Goal: Task Accomplishment & Management: Manage account settings

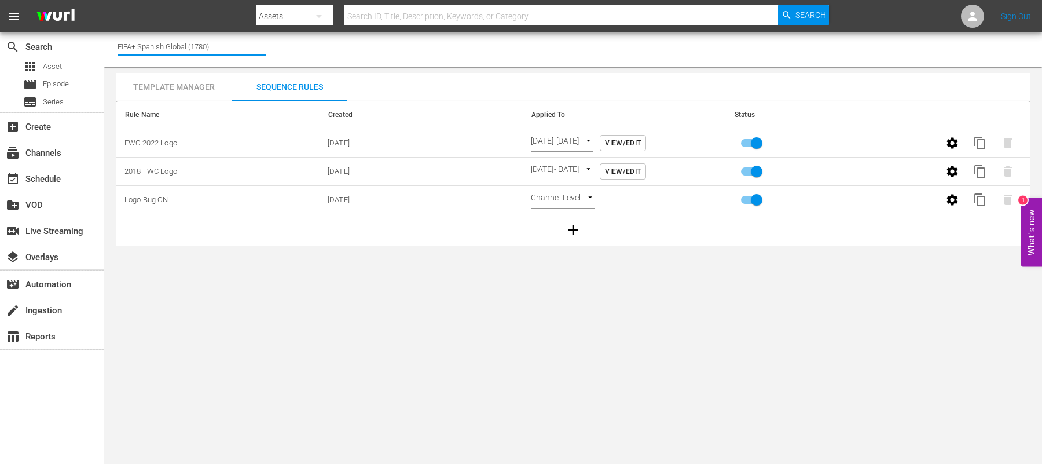
click at [211, 42] on input "FIFA+ Spanish Global (1780)" at bounding box center [192, 46] width 148 height 28
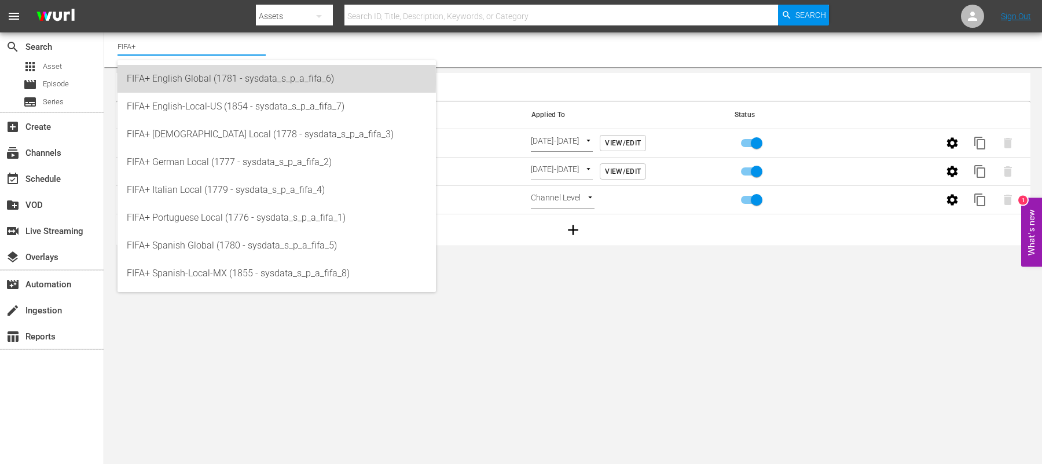
click at [178, 80] on div "FIFA+ English Global (1781 - sysdata_s_p_a_fifa_6)" at bounding box center [277, 79] width 300 height 28
type input "FIFA+ English Global (1781 - sysdata_s_p_a_fifa_6)"
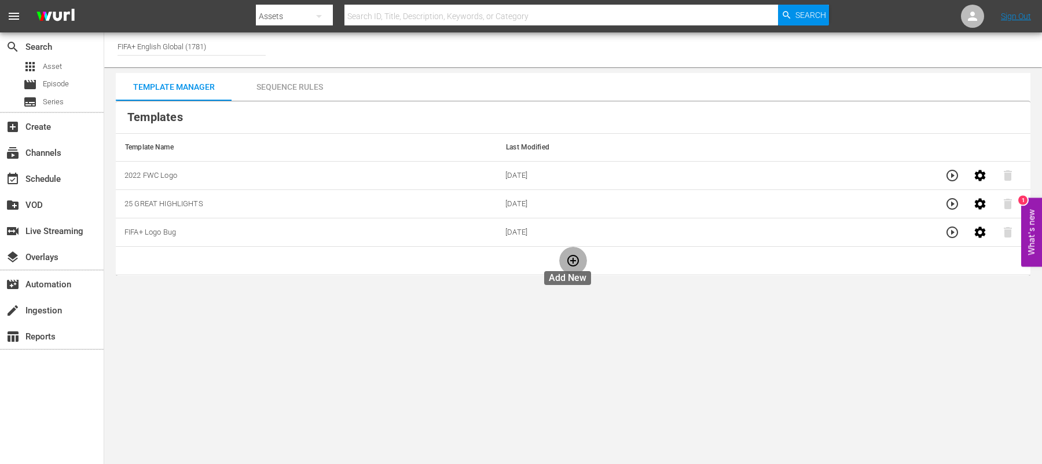
click at [574, 257] on button "button" at bounding box center [573, 261] width 28 height 28
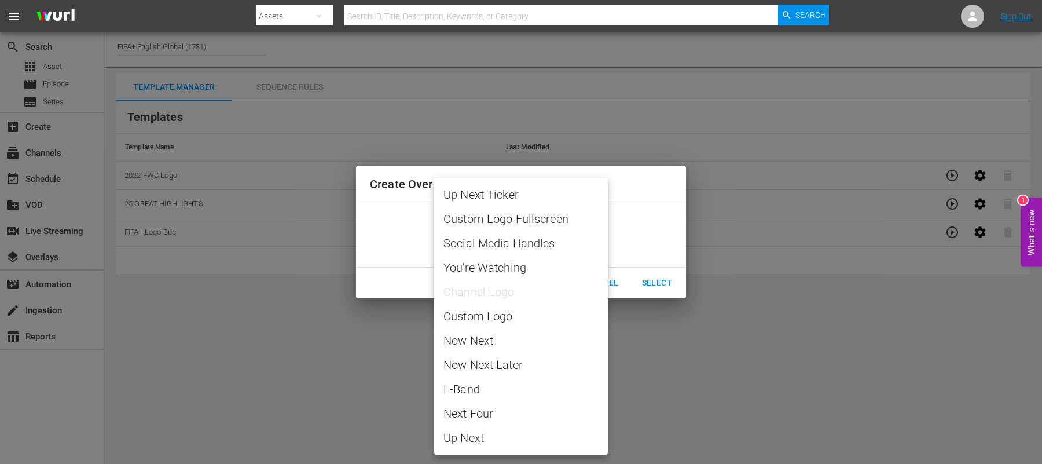
click at [556, 235] on body "menu Search By Assets Search ID, Title, Description, Keywords, or Category Sear…" at bounding box center [521, 232] width 1042 height 464
click at [481, 320] on span "Custom Logo" at bounding box center [520, 315] width 155 height 17
type input "Custom Logo"
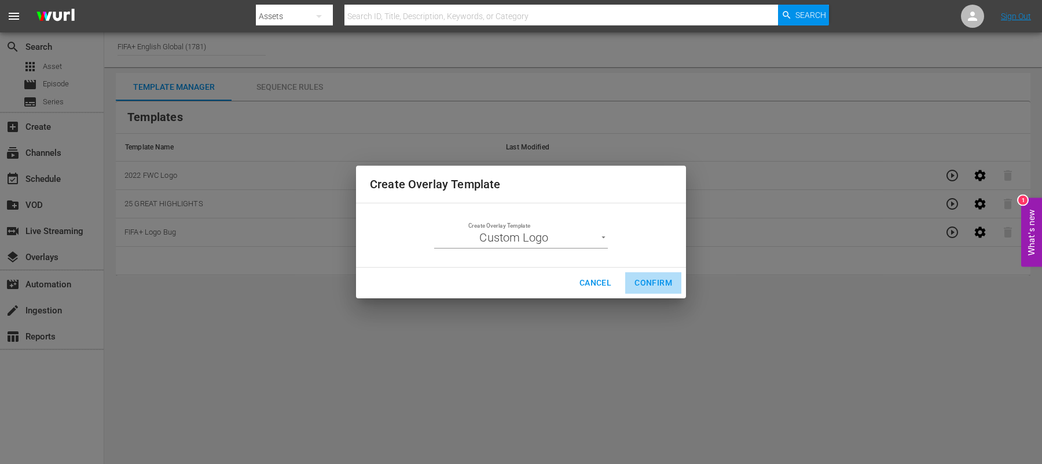
click at [636, 285] on span "Confirm" at bounding box center [653, 283] width 38 height 14
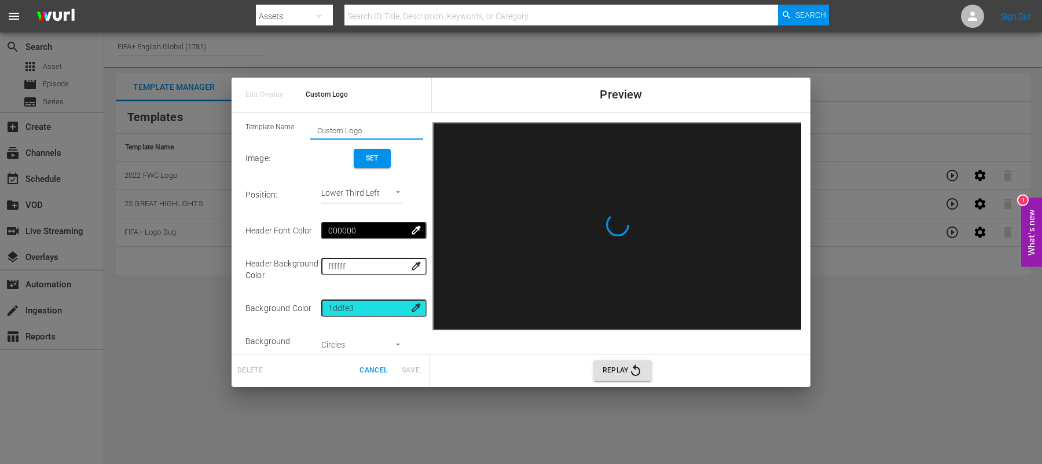
click at [357, 131] on input "Custom Logo" at bounding box center [366, 130] width 113 height 16
type input "C"
type input "2018 FWC 2018 Logo"
click at [364, 156] on span "Set" at bounding box center [372, 158] width 19 height 12
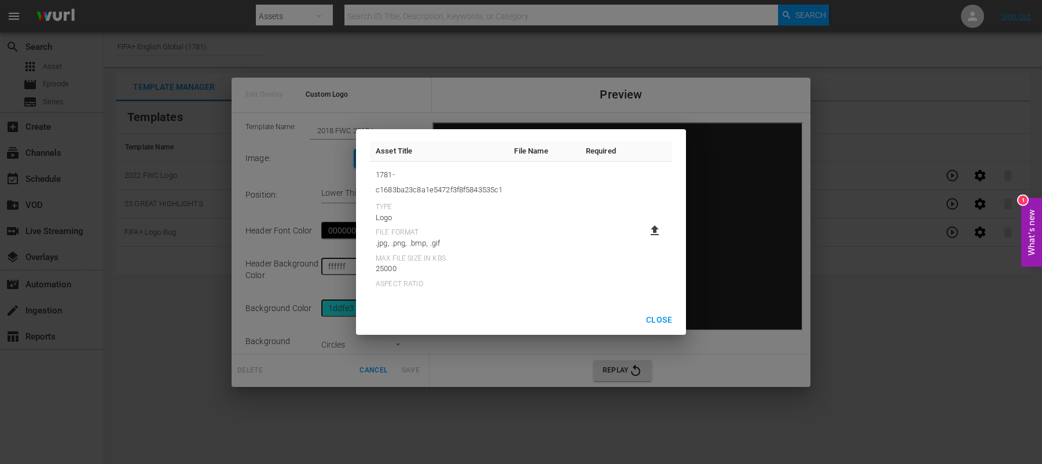
click at [650, 230] on icon at bounding box center [655, 230] width 14 height 14
click at [644, 240] on input "file" at bounding box center [643, 240] width 1 height 1
type input "C:\fakepath\2018_FWC_Logo.png"
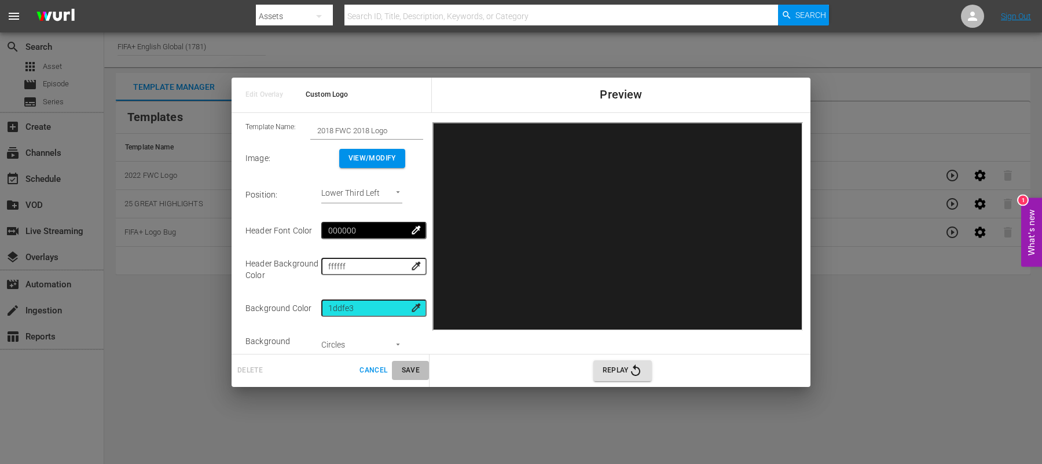
click at [416, 368] on span "Save" at bounding box center [411, 370] width 28 height 12
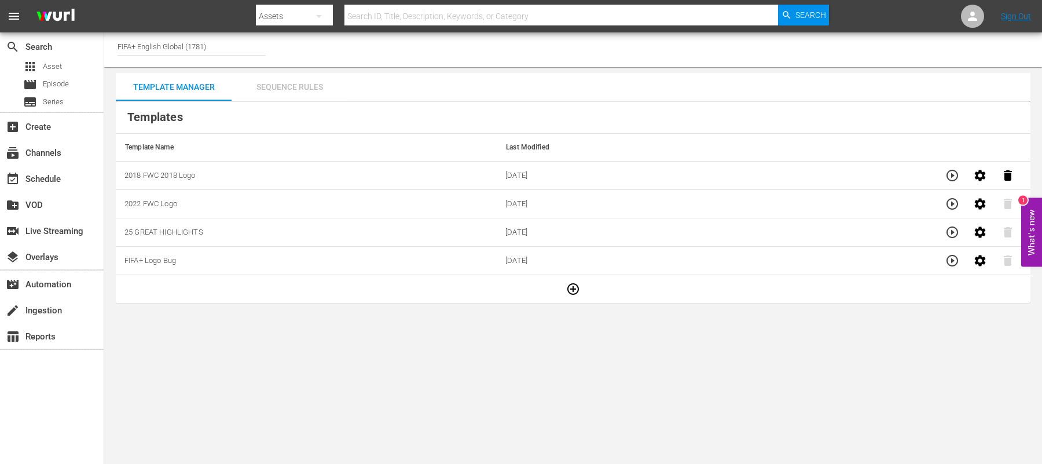
click at [277, 85] on div "Sequence Rules" at bounding box center [290, 87] width 116 height 28
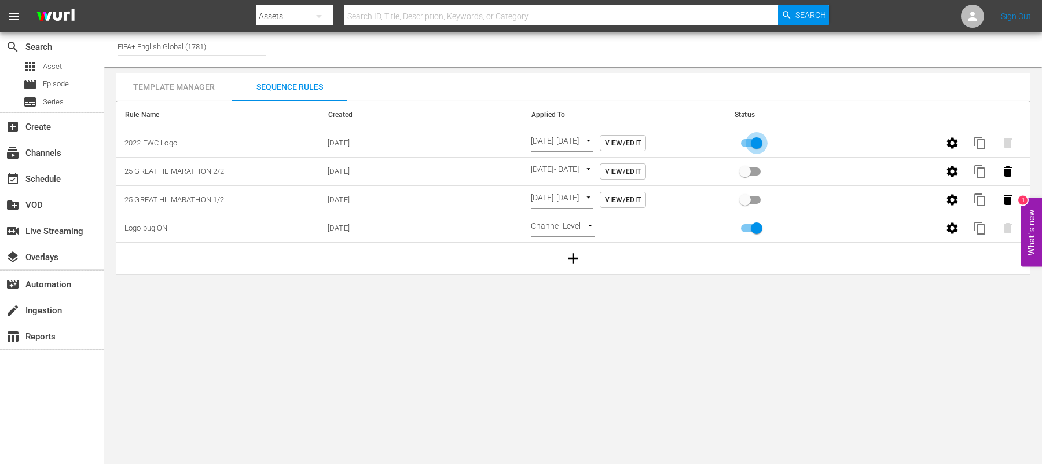
click at [753, 137] on input "primary checkbox" at bounding box center [757, 145] width 66 height 22
checkbox input "false"
click at [577, 254] on icon "button" at bounding box center [572, 258] width 17 height 17
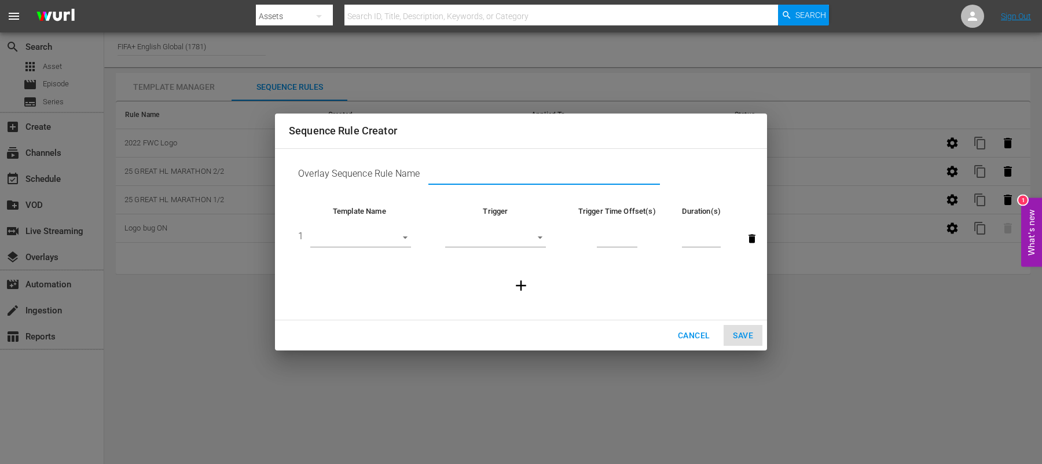
click at [453, 174] on input "text" at bounding box center [544, 175] width 232 height 17
type input "2018 FWC Logo"
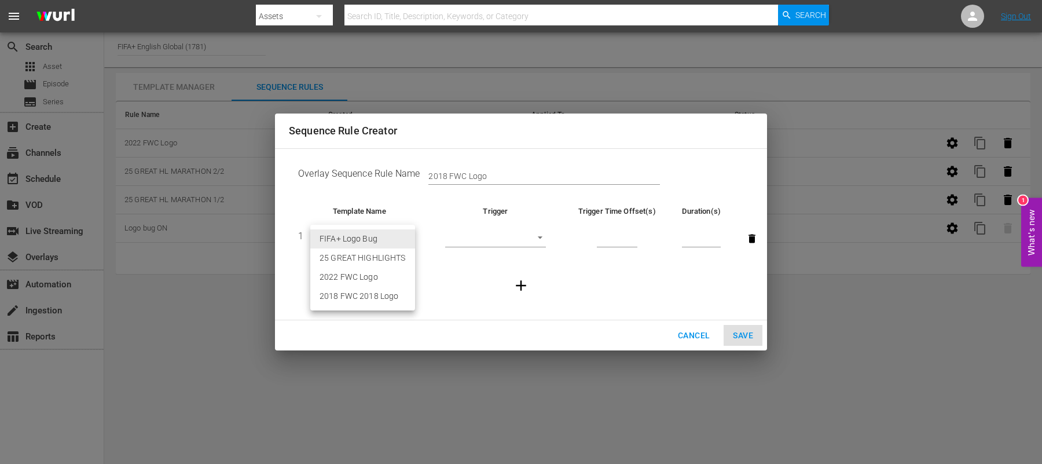
click at [402, 239] on body "menu Search By Assets Search ID, Title, Description, Keywords, or Category Sear…" at bounding box center [521, 232] width 1042 height 464
click at [685, 340] on div at bounding box center [521, 232] width 1042 height 464
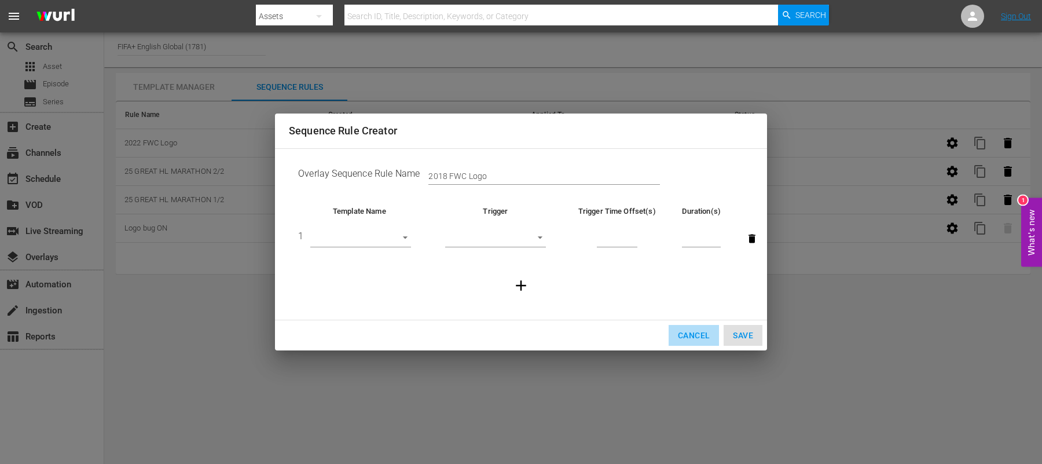
click at [691, 333] on span "Cancel" at bounding box center [694, 335] width 32 height 14
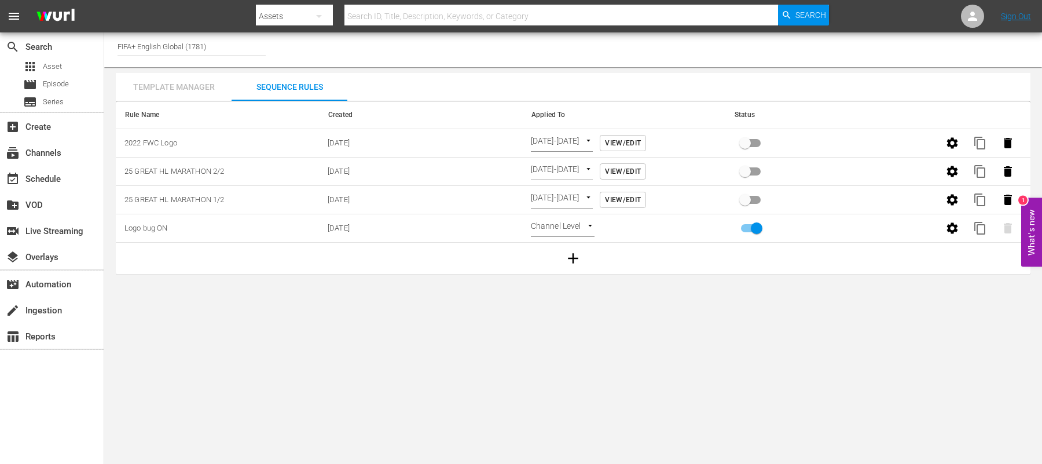
click at [178, 86] on div "Template Manager" at bounding box center [174, 87] width 116 height 28
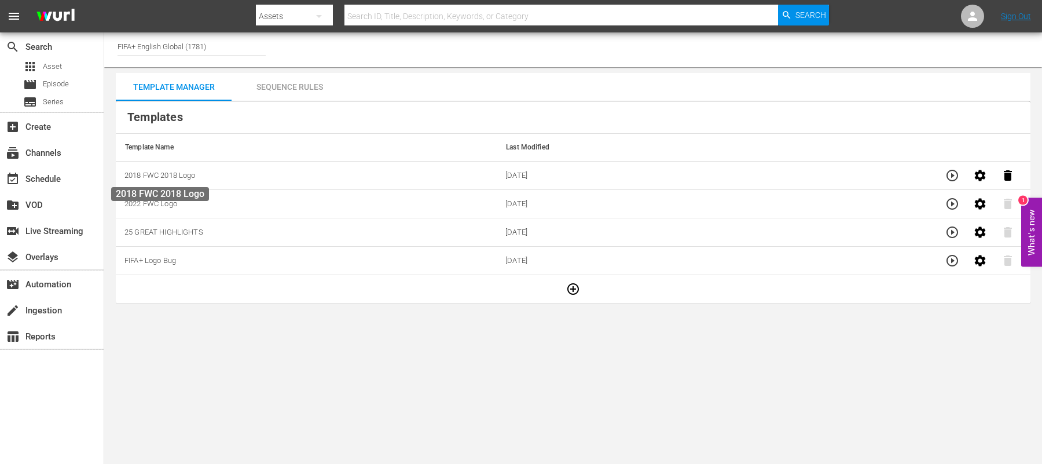
click at [179, 176] on span "2018 FWC 2018 Logo" at bounding box center [159, 175] width 71 height 9
click at [977, 173] on icon "button" at bounding box center [979, 175] width 11 height 11
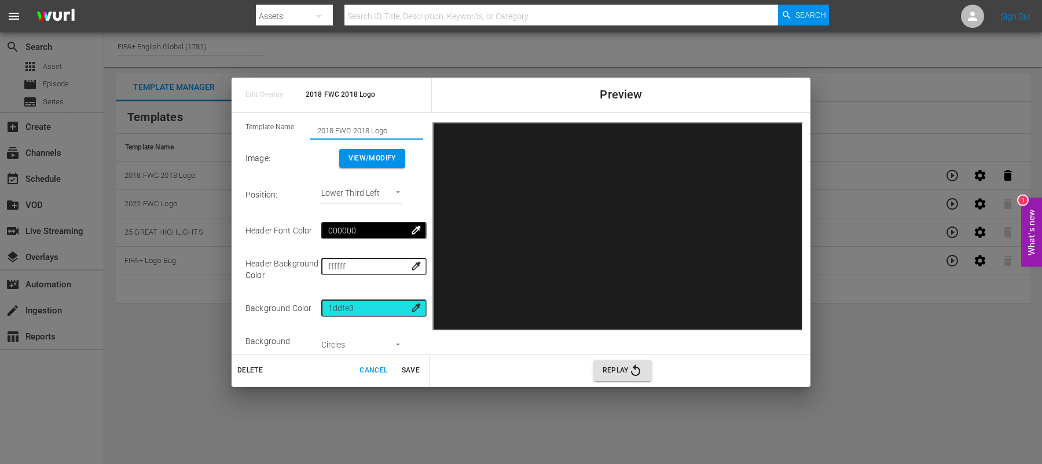
click at [368, 129] on input "2018 FWC 2018 Logo" at bounding box center [366, 130] width 113 height 16
type input "2018 FWC Logo"
click at [408, 372] on span "Save" at bounding box center [411, 370] width 28 height 12
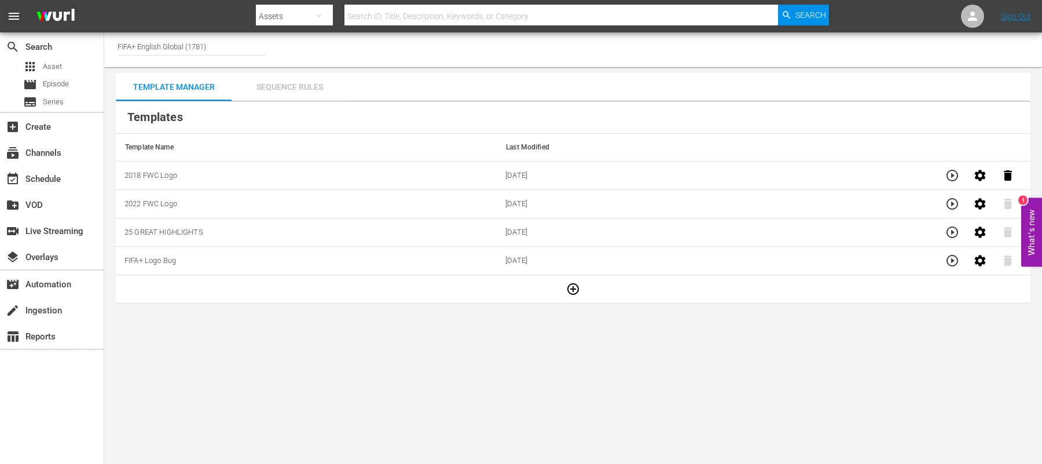
click at [288, 86] on div "Sequence Rules" at bounding box center [290, 87] width 116 height 28
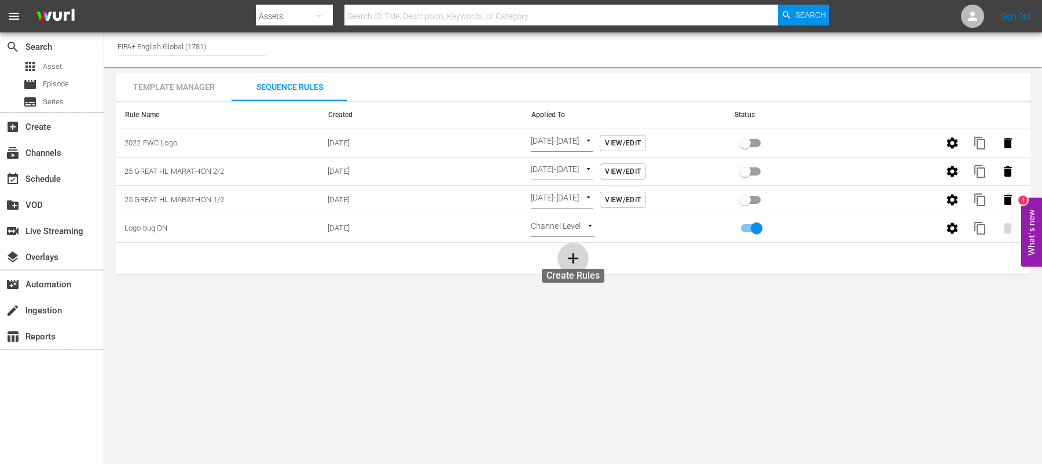
click at [572, 256] on icon "button" at bounding box center [573, 258] width 10 height 10
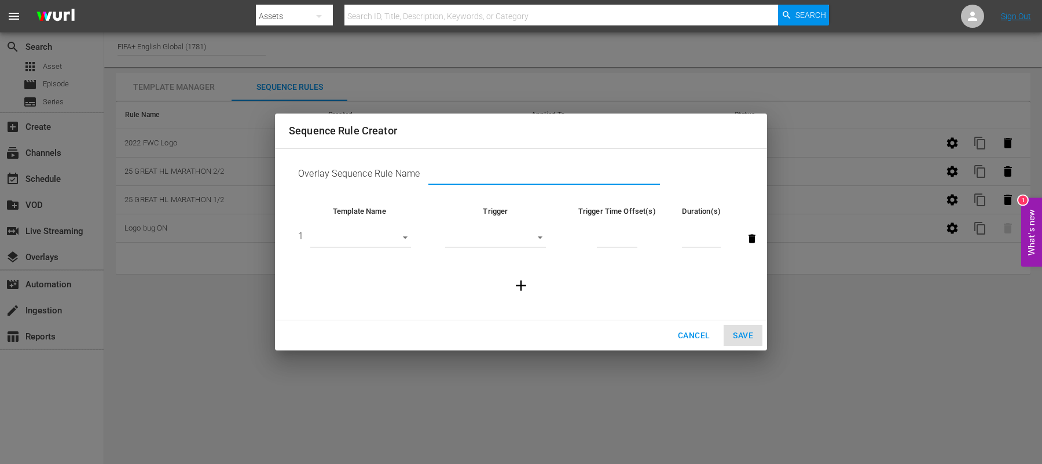
click at [503, 173] on input "text" at bounding box center [544, 175] width 232 height 17
type input "2018 FWC Logo"
click at [376, 240] on body "menu Search By Assets Search ID, Title, Description, Keywords, or Category Sear…" at bounding box center [521, 232] width 1042 height 464
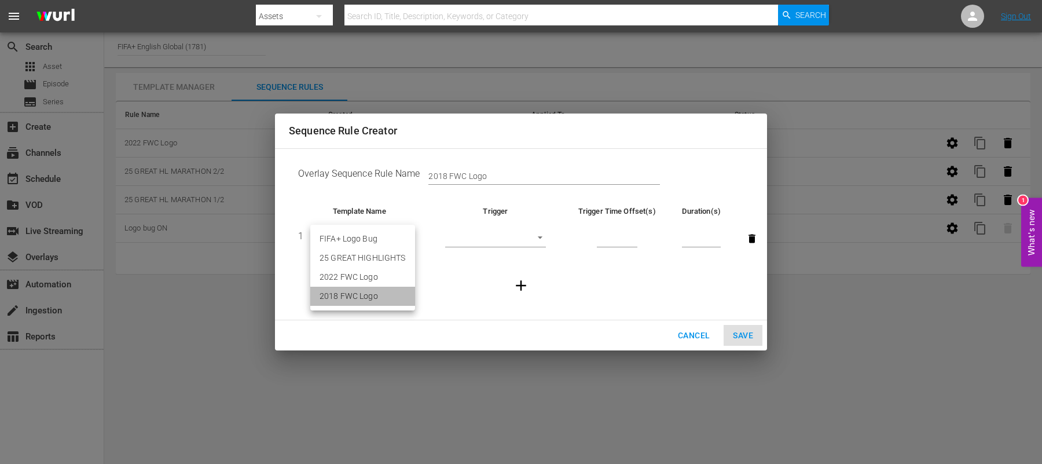
click at [373, 293] on li "2018 FWC Logo" at bounding box center [362, 296] width 105 height 19
type input "30676"
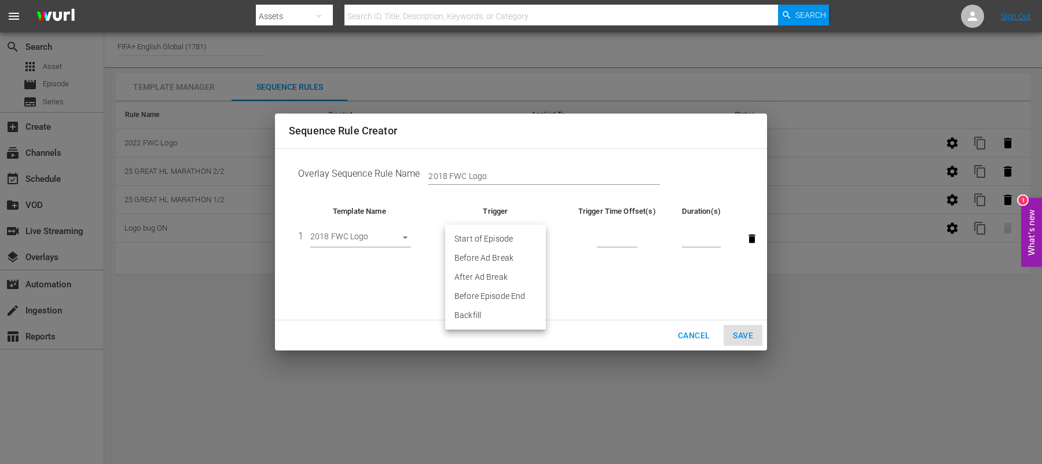
click at [511, 241] on body "menu Search By Assets Search ID, Title, Description, Keywords, or Category Sear…" at bounding box center [521, 232] width 1042 height 464
click at [509, 278] on li "After Ad Break" at bounding box center [495, 276] width 101 height 19
type input "AFTER_AD_BREAK"
click at [625, 241] on input "number" at bounding box center [617, 238] width 41 height 17
type input "4"
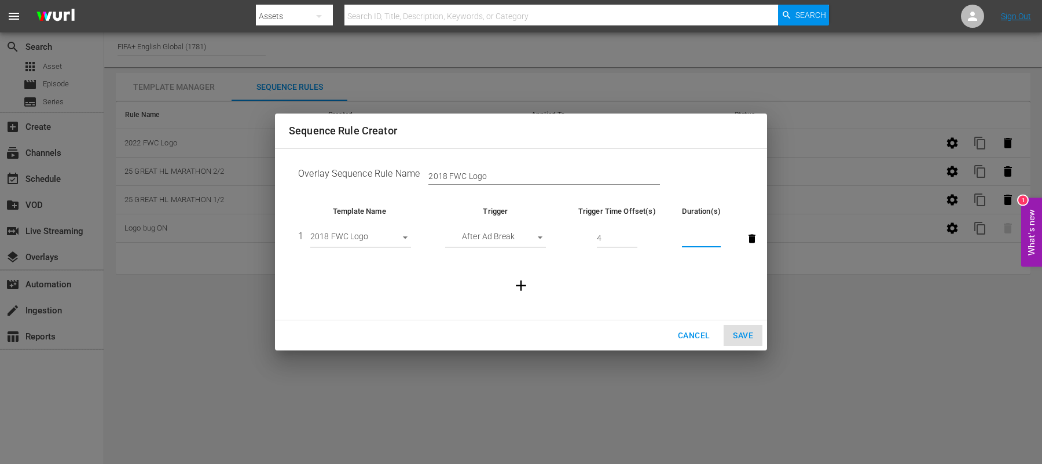
click at [698, 238] on input "number" at bounding box center [701, 238] width 39 height 17
type input "20"
click at [738, 340] on span "Save" at bounding box center [743, 335] width 20 height 14
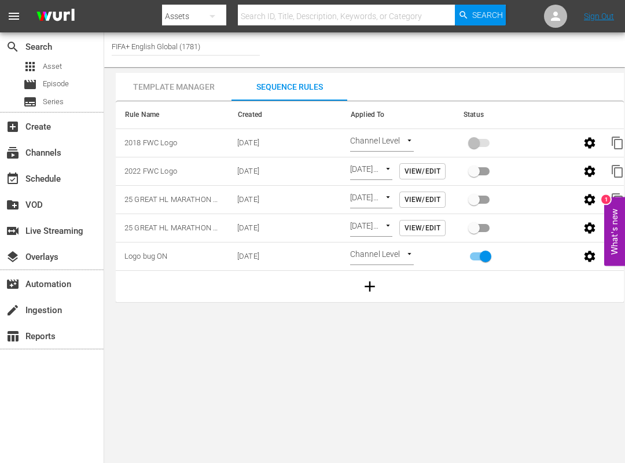
click at [53, 402] on div "search Search apps Asset movie Episode subtitles Series add_box Create subscrip…" at bounding box center [52, 263] width 104 height 463
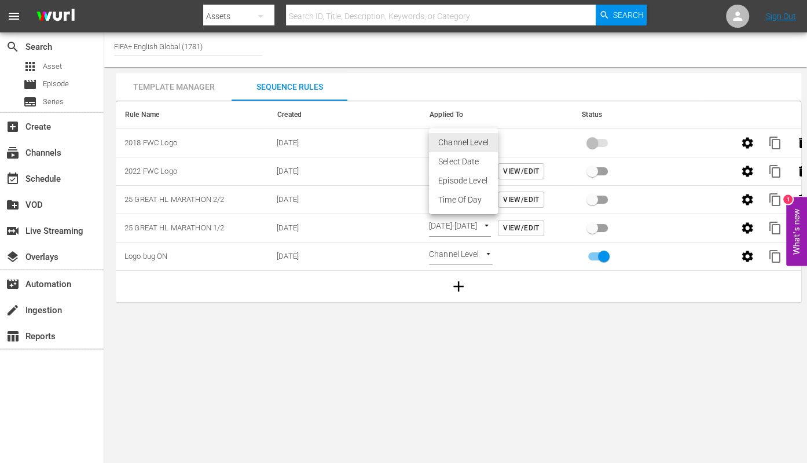
click at [472, 142] on body "menu Search By Assets Search ID, Title, Description, Keywords, or Category Sear…" at bounding box center [403, 231] width 807 height 463
click at [462, 198] on li "Time Of Day" at bounding box center [463, 199] width 69 height 19
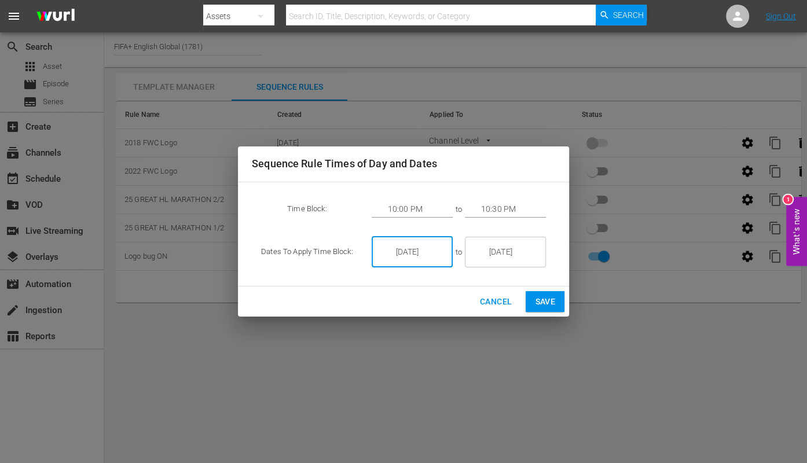
click at [426, 250] on input "[DATE]" at bounding box center [420, 251] width 65 height 31
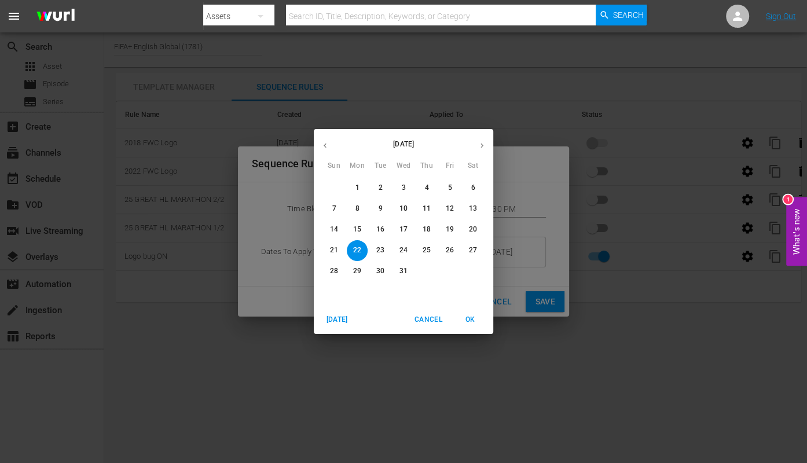
click at [323, 145] on icon "button" at bounding box center [325, 145] width 9 height 9
click at [324, 145] on icon "button" at bounding box center [325, 146] width 3 height 5
click at [444, 252] on span "26" at bounding box center [449, 250] width 21 height 10
type input "[DATE]"
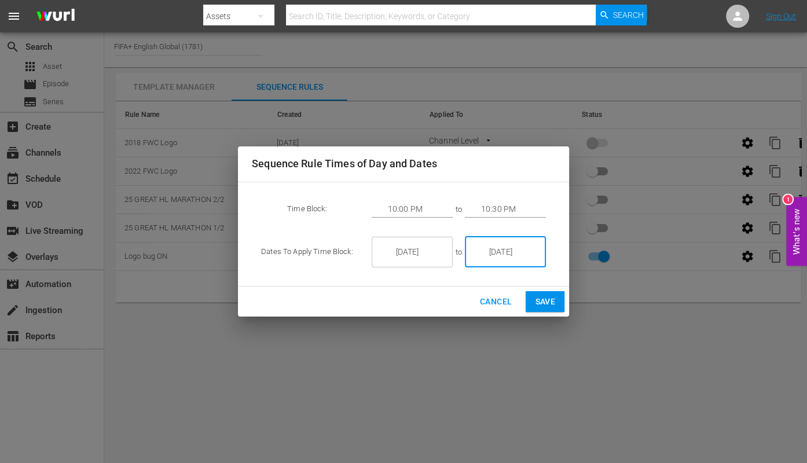
click at [494, 257] on input "[DATE]" at bounding box center [513, 251] width 65 height 31
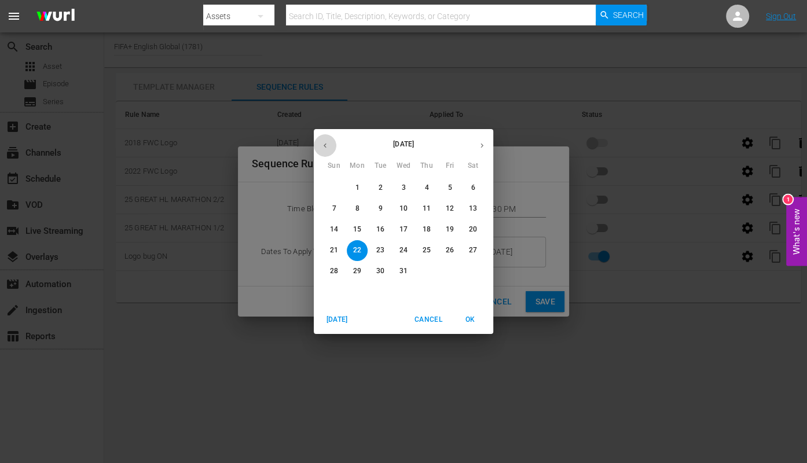
click at [322, 141] on button "button" at bounding box center [325, 145] width 23 height 23
click at [449, 255] on p "26" at bounding box center [450, 250] width 8 height 10
type input "[DATE]"
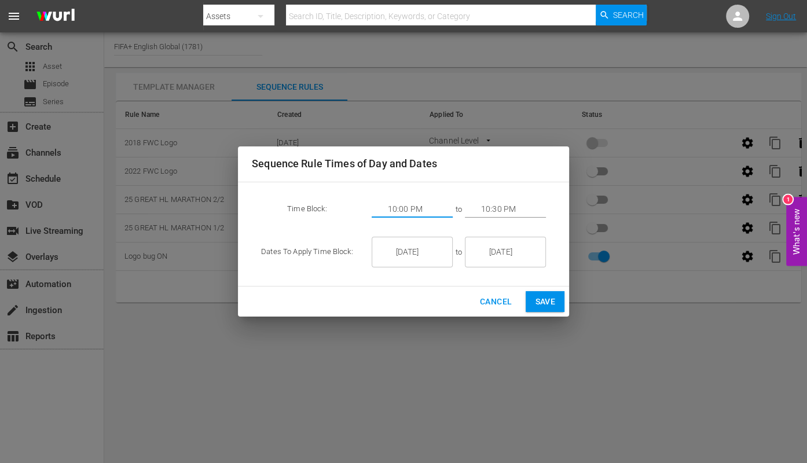
click at [409, 210] on input "10:00 PM" at bounding box center [420, 209] width 65 height 17
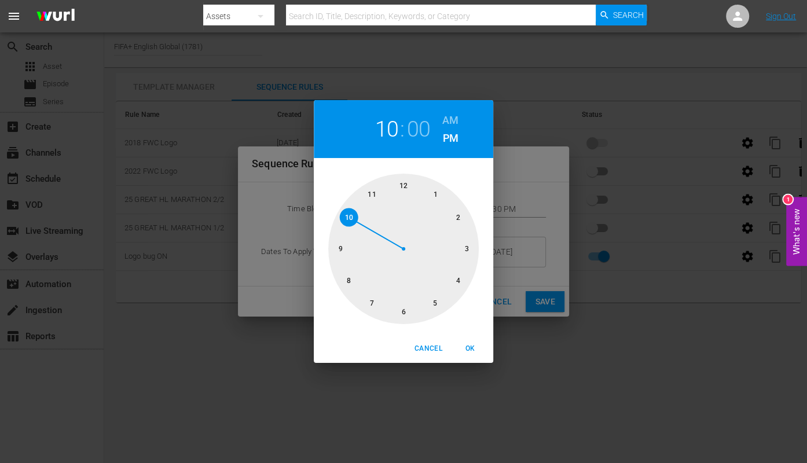
click at [436, 193] on div at bounding box center [403, 249] width 151 height 151
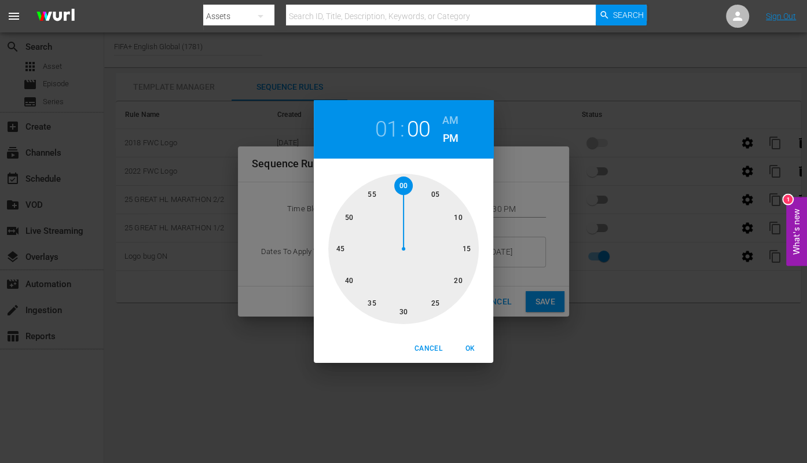
click at [374, 302] on div at bounding box center [403, 249] width 151 height 151
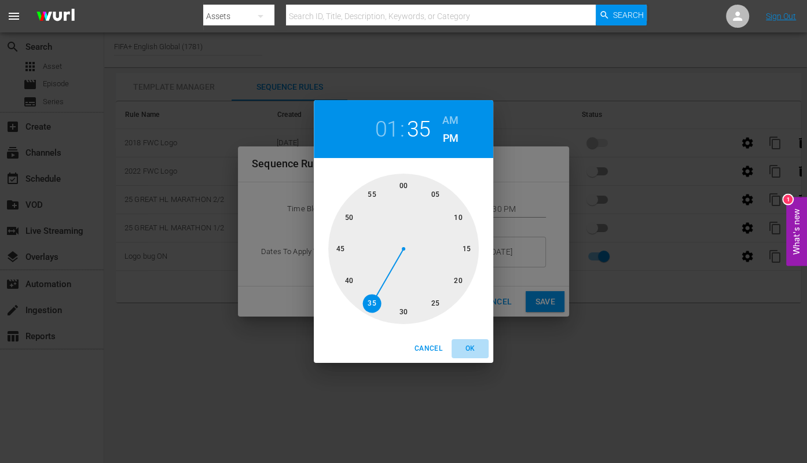
click at [469, 343] on span "OK" at bounding box center [470, 349] width 28 height 12
type input "01:35 PM"
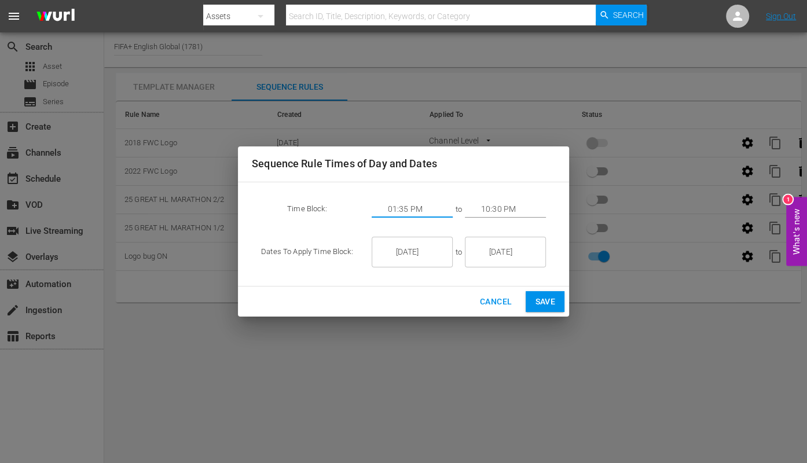
click at [497, 255] on input "[DATE]" at bounding box center [513, 251] width 65 height 31
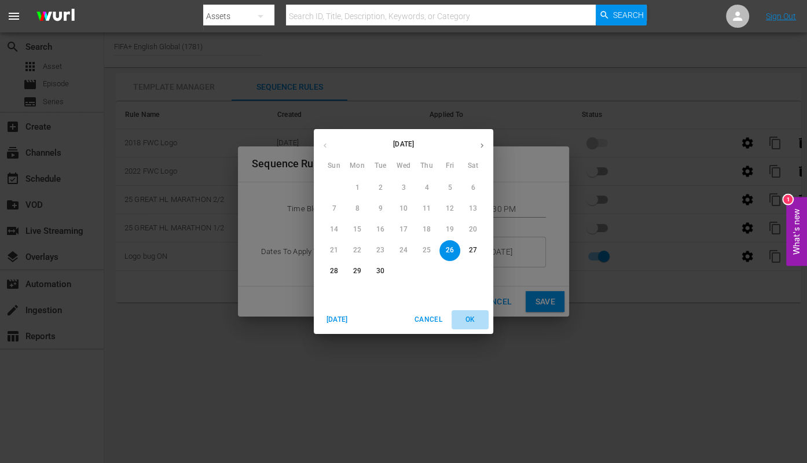
click at [467, 317] on span "OK" at bounding box center [470, 320] width 28 height 12
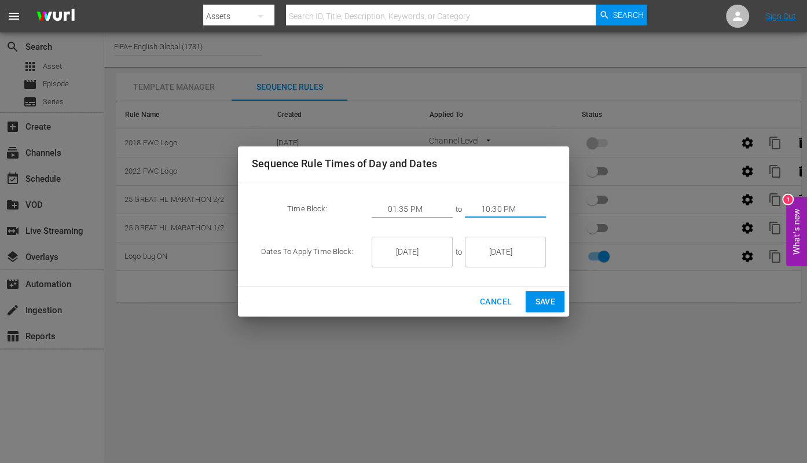
click at [493, 207] on input "10:30 PM" at bounding box center [513, 209] width 65 height 17
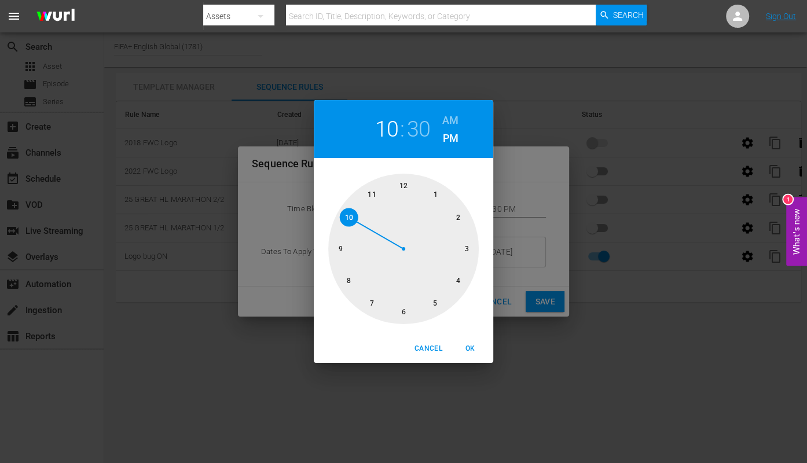
click at [467, 239] on div at bounding box center [403, 249] width 151 height 151
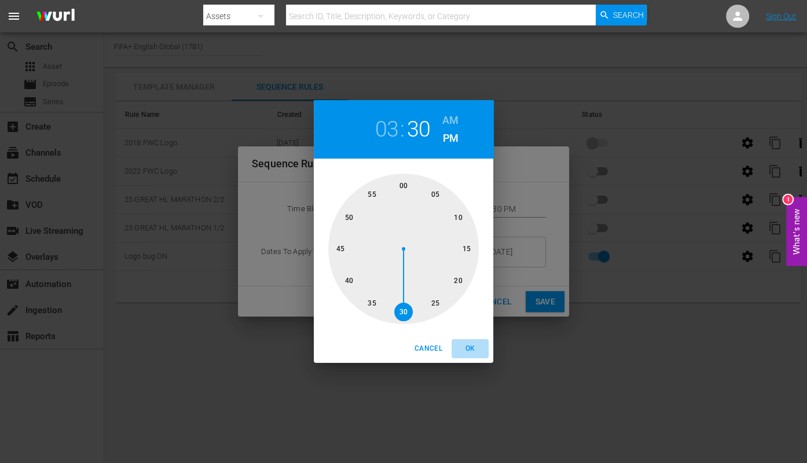
click at [471, 347] on span "OK" at bounding box center [470, 349] width 28 height 12
type input "03:30 PM"
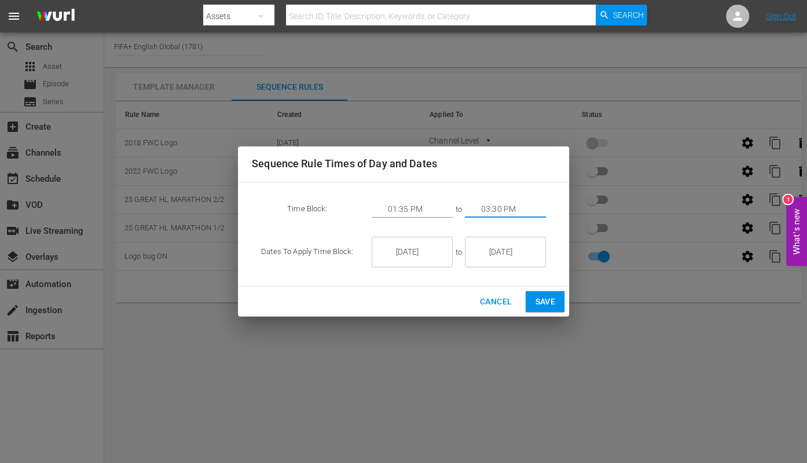
click at [549, 303] on span "Save" at bounding box center [545, 302] width 20 height 14
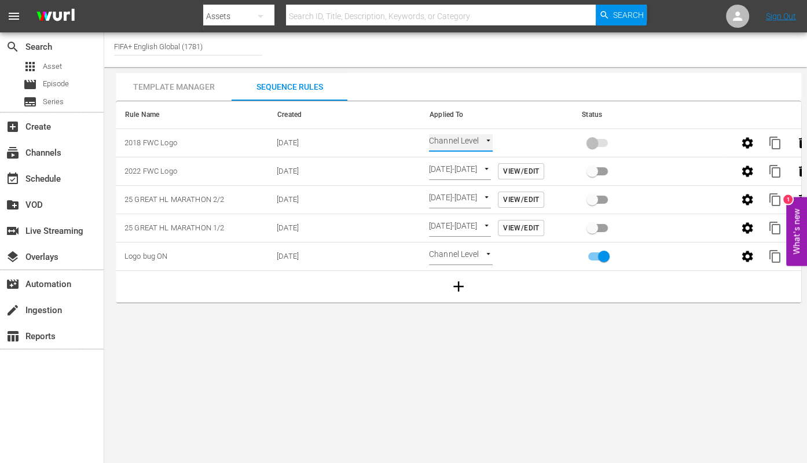
type input "TIME_OF_DAY"
click at [597, 144] on input "primary checkbox" at bounding box center [592, 145] width 66 height 22
checkbox input "true"
click at [538, 171] on span "View/Edit" at bounding box center [521, 172] width 36 height 12
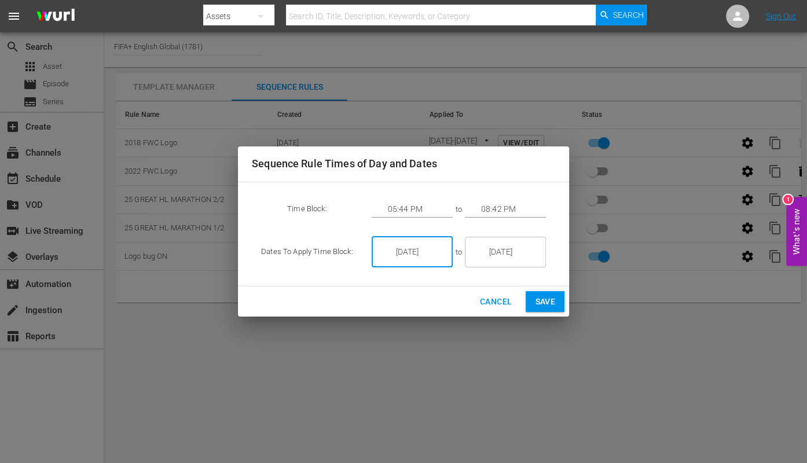
click at [420, 251] on input "[DATE]" at bounding box center [420, 251] width 65 height 31
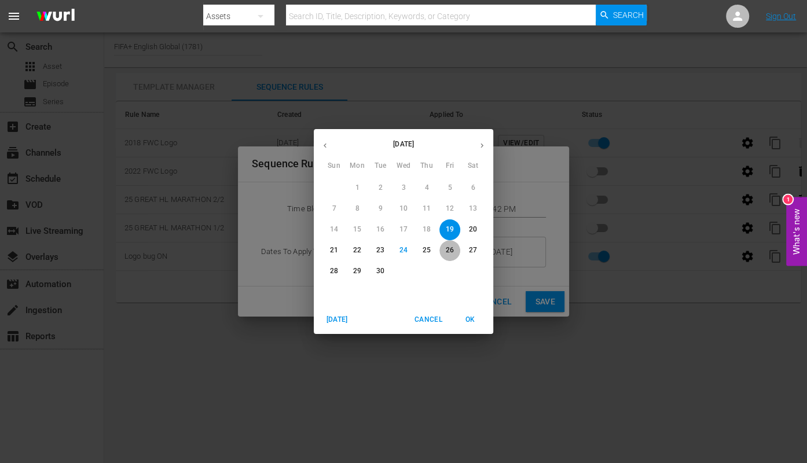
click at [449, 249] on p "26" at bounding box center [450, 250] width 8 height 10
type input "[DATE]"
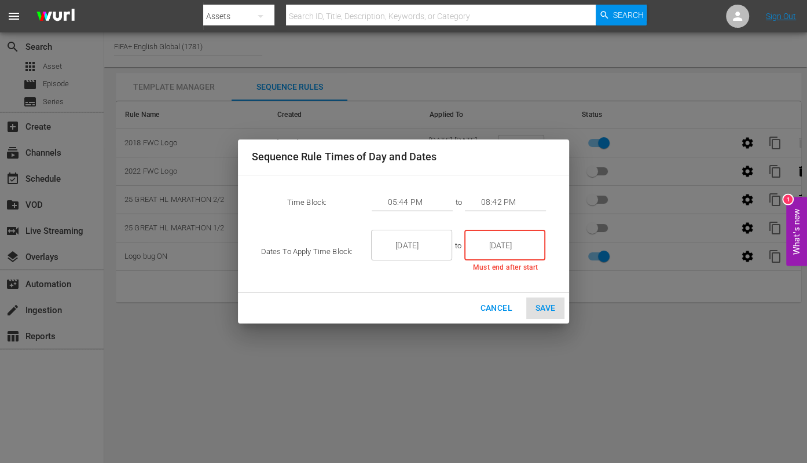
click at [487, 241] on input "[DATE]" at bounding box center [513, 245] width 65 height 31
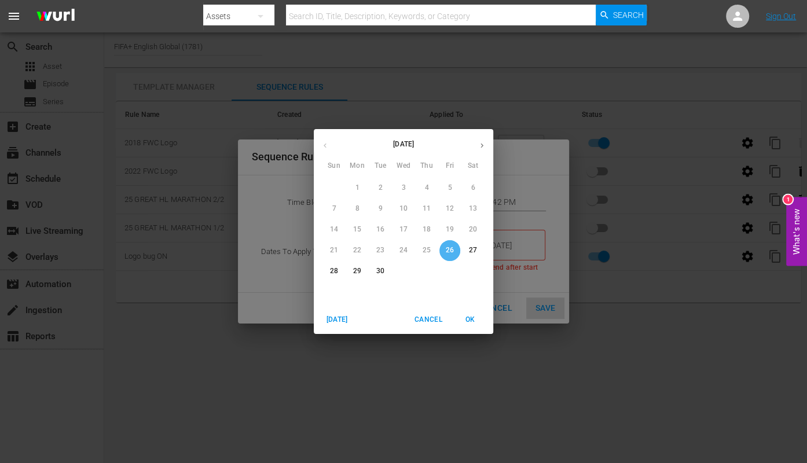
click at [446, 255] on p "26" at bounding box center [450, 250] width 8 height 10
type input "[DATE]"
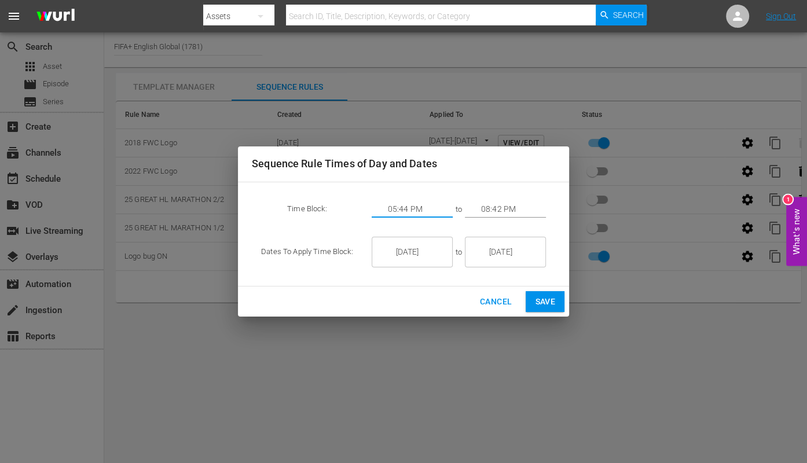
click at [405, 208] on input "05:44 PM" at bounding box center [420, 209] width 65 height 17
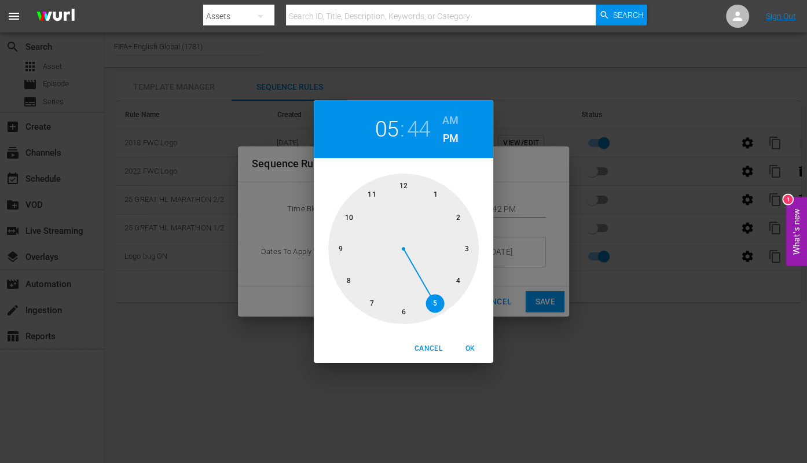
click at [336, 245] on div at bounding box center [403, 249] width 151 height 151
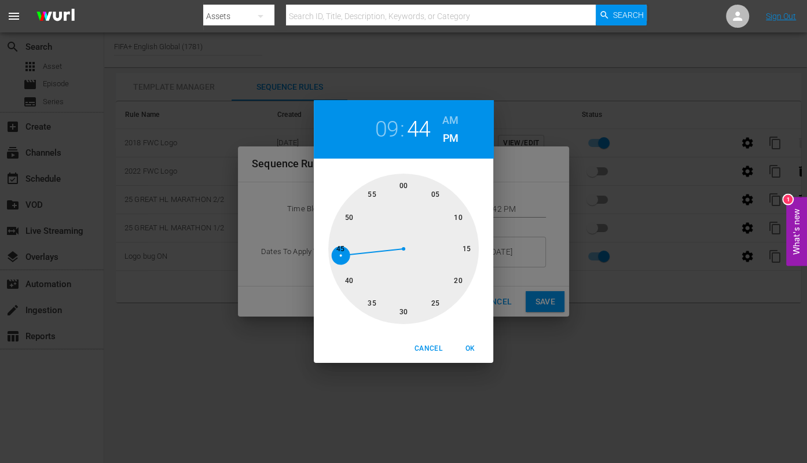
click at [450, 113] on h6 "AM" at bounding box center [450, 120] width 16 height 19
click at [470, 346] on span "OK" at bounding box center [470, 349] width 28 height 12
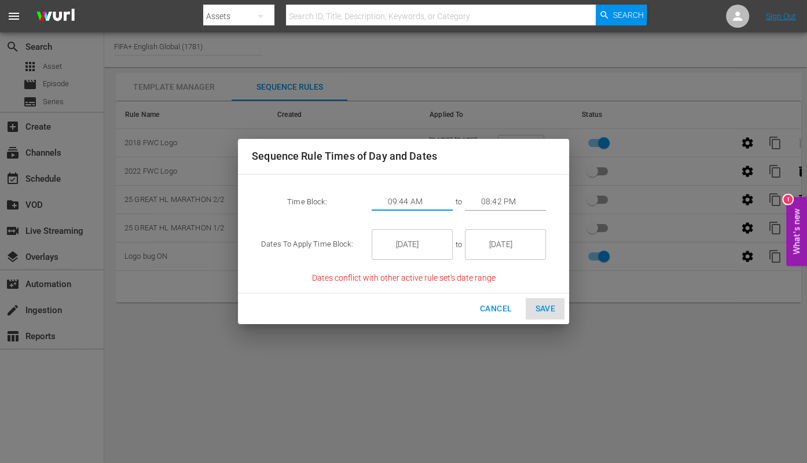
type input "09:44 AM"
click at [491, 203] on input "08:42 PM" at bounding box center [513, 201] width 65 height 17
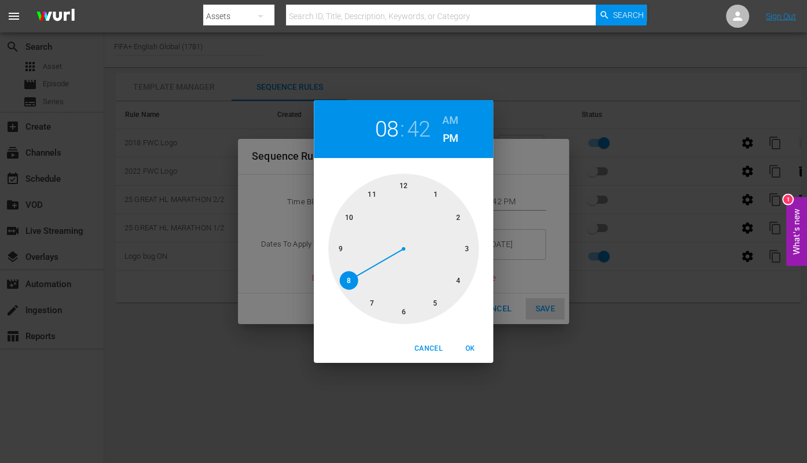
click at [371, 191] on div at bounding box center [403, 249] width 151 height 151
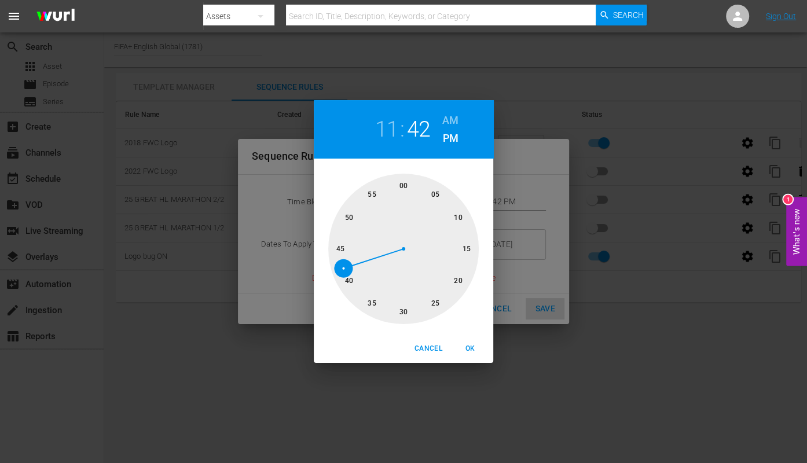
click at [339, 243] on div at bounding box center [403, 249] width 151 height 151
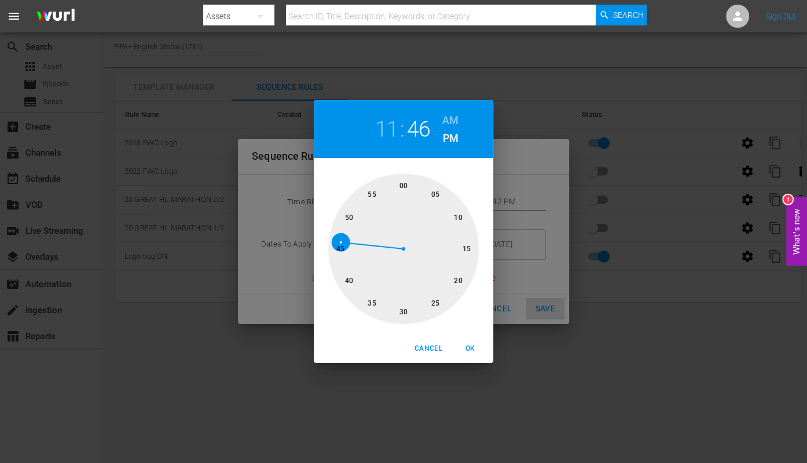
click at [339, 248] on div at bounding box center [403, 249] width 151 height 151
click at [452, 119] on h6 "AM" at bounding box center [450, 120] width 16 height 19
click at [474, 344] on span "OK" at bounding box center [470, 349] width 28 height 12
type input "11:45 AM"
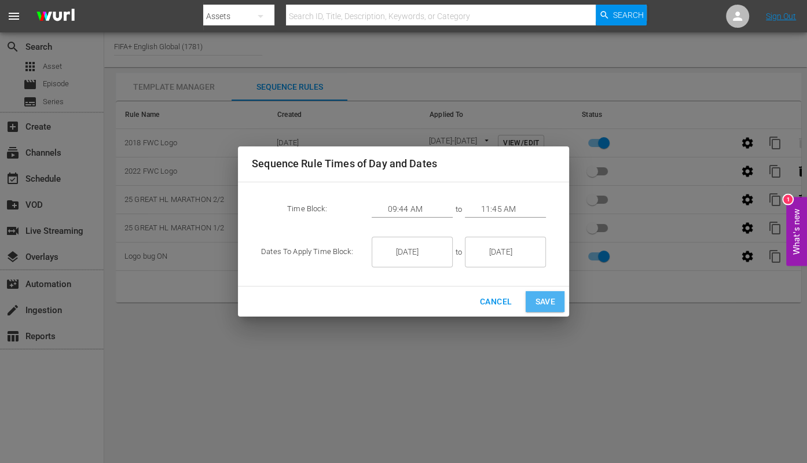
click at [538, 302] on span "Save" at bounding box center [545, 302] width 20 height 14
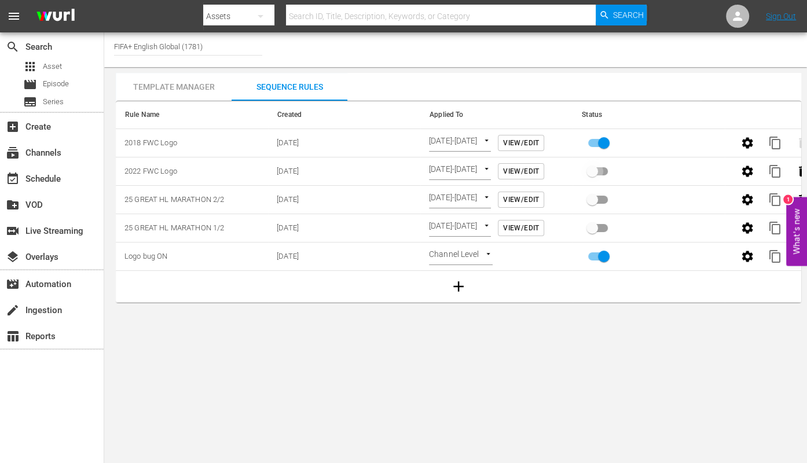
click at [593, 168] on input "primary checkbox" at bounding box center [592, 174] width 66 height 22
checkbox input "true"
